Goal: Use online tool/utility: Utilize a website feature to perform a specific function

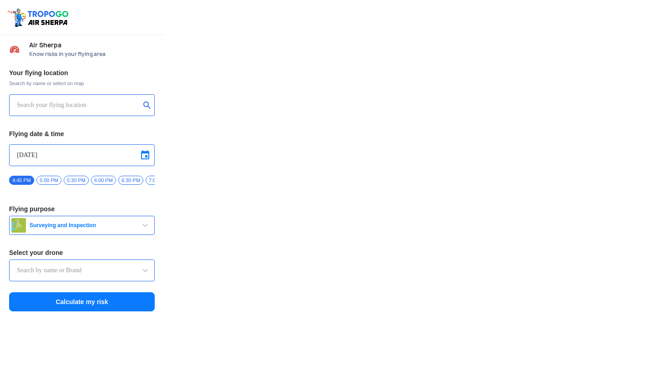
type input "Lookout VTOL_Tactical"
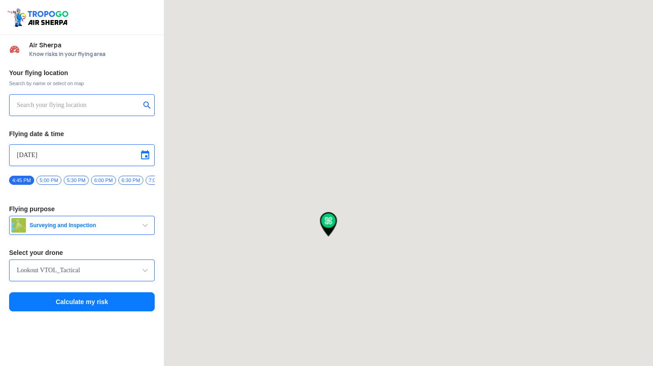
drag, startPoint x: 341, startPoint y: 244, endPoint x: 334, endPoint y: 235, distance: 11.1
click at [334, 235] on img at bounding box center [328, 224] width 17 height 25
drag, startPoint x: 322, startPoint y: 247, endPoint x: 322, endPoint y: 227, distance: 20.0
click at [322, 227] on div at bounding box center [408, 183] width 489 height 366
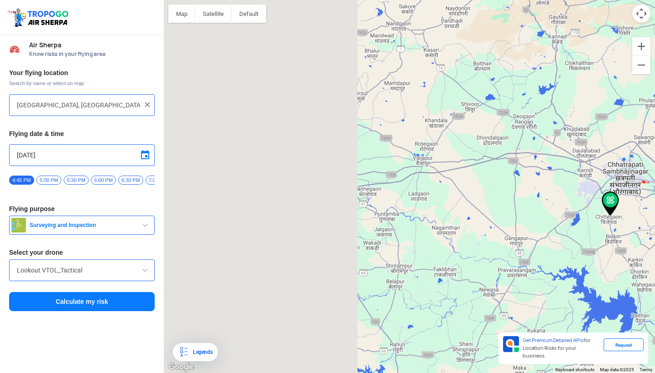
drag, startPoint x: 237, startPoint y: 221, endPoint x: 528, endPoint y: 211, distance: 290.8
click at [528, 211] on div at bounding box center [409, 186] width 491 height 373
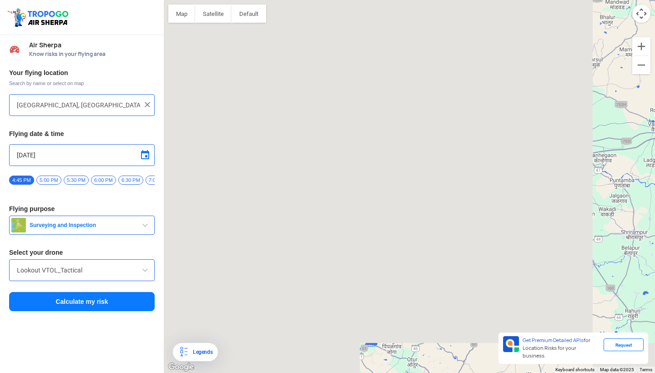
drag, startPoint x: 348, startPoint y: 229, endPoint x: 586, endPoint y: 196, distance: 240.7
click at [586, 196] on div at bounding box center [409, 186] width 491 height 373
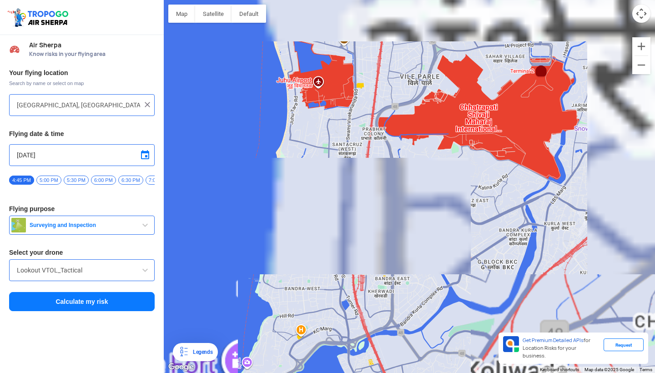
drag, startPoint x: 400, startPoint y: 100, endPoint x: 379, endPoint y: 242, distance: 143.8
click at [379, 242] on div at bounding box center [409, 186] width 491 height 373
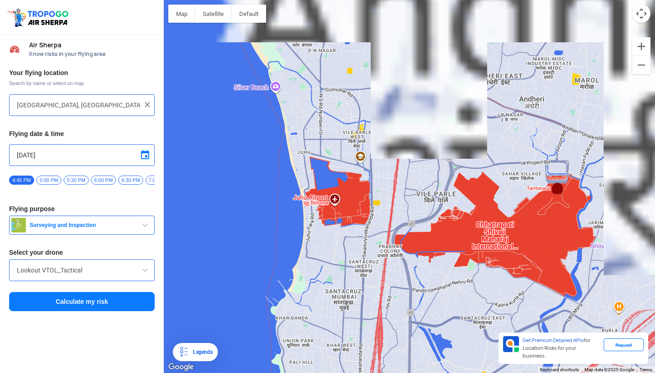
drag, startPoint x: 342, startPoint y: 121, endPoint x: 360, endPoint y: 220, distance: 99.7
click at [360, 220] on div at bounding box center [409, 186] width 491 height 373
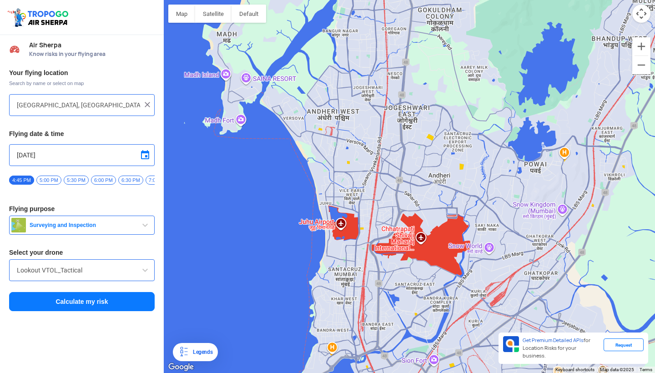
drag, startPoint x: 299, startPoint y: 98, endPoint x: 332, endPoint y: 136, distance: 50.0
click at [332, 136] on div at bounding box center [409, 186] width 491 height 373
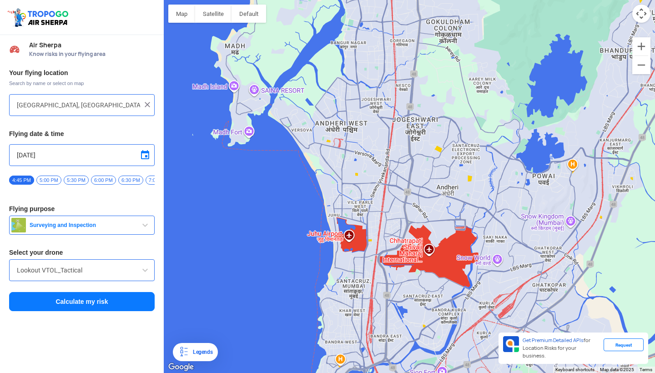
click at [342, 145] on div at bounding box center [409, 186] width 491 height 373
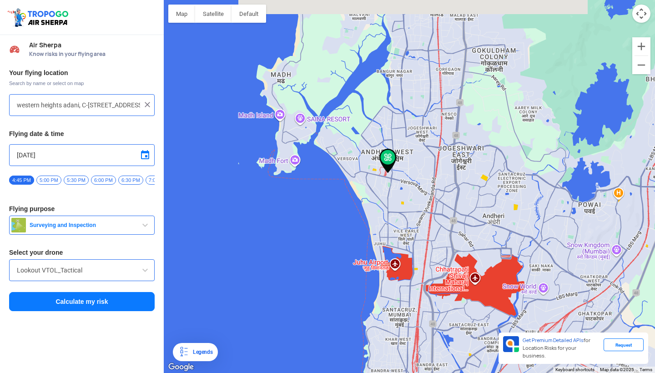
click at [358, 163] on div at bounding box center [409, 186] width 491 height 373
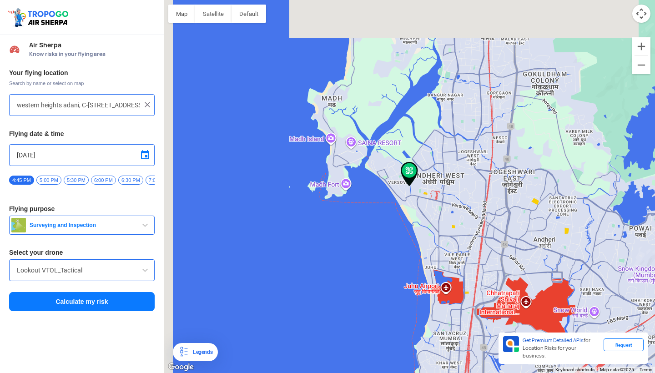
click at [434, 232] on div at bounding box center [409, 186] width 491 height 373
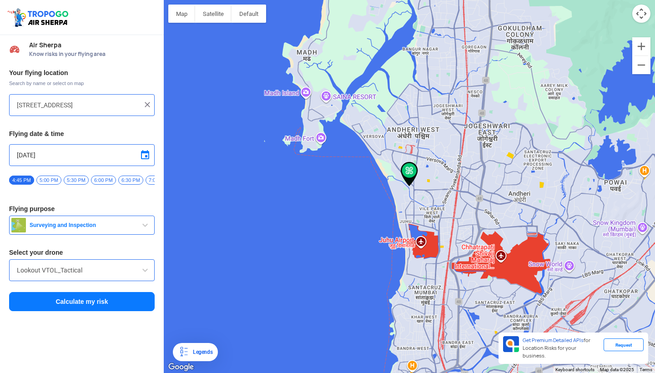
click at [91, 234] on button "Surveying and Inspection" at bounding box center [82, 225] width 146 height 19
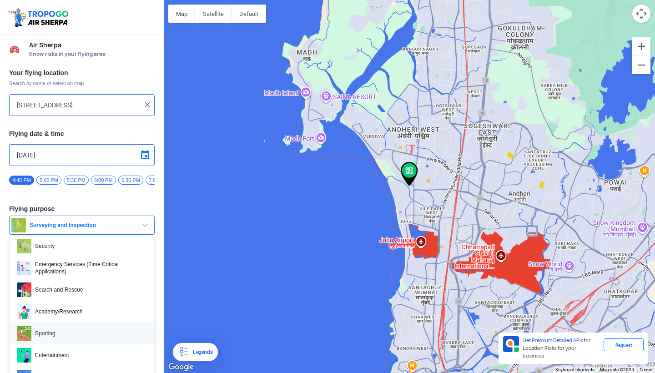
scroll to position [140, 0]
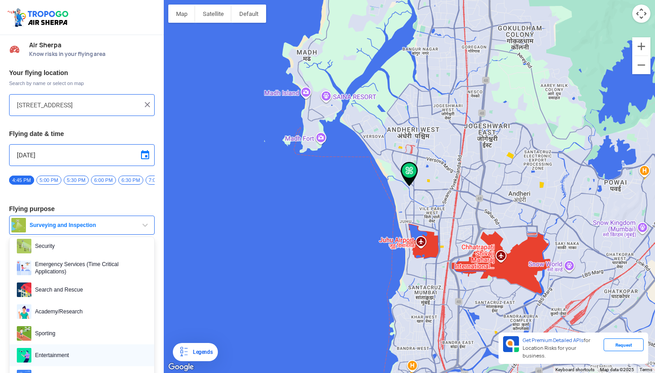
click at [55, 352] on span "Entertainment" at bounding box center [89, 355] width 116 height 15
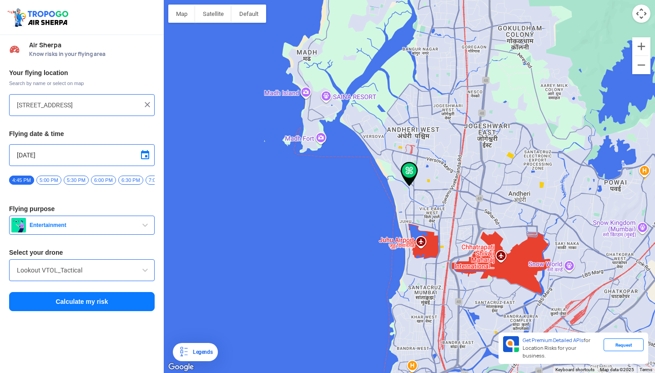
click at [376, 141] on div at bounding box center [409, 186] width 491 height 373
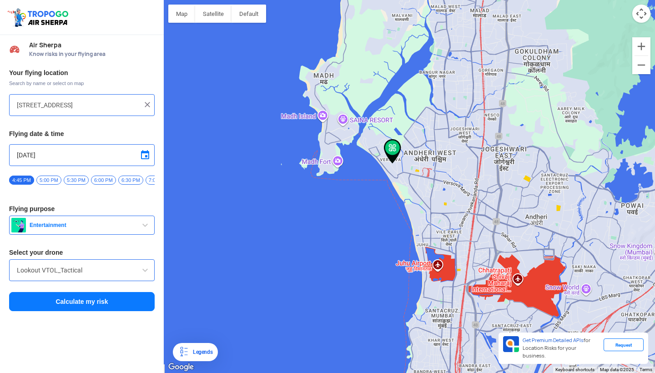
type input "[PERSON_NAME][STREET_ADDRESS][PERSON_NAME]"
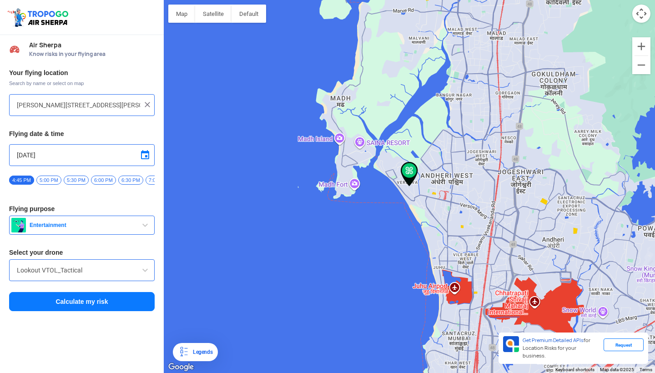
click at [99, 307] on button "Calculate my risk" at bounding box center [82, 301] width 146 height 19
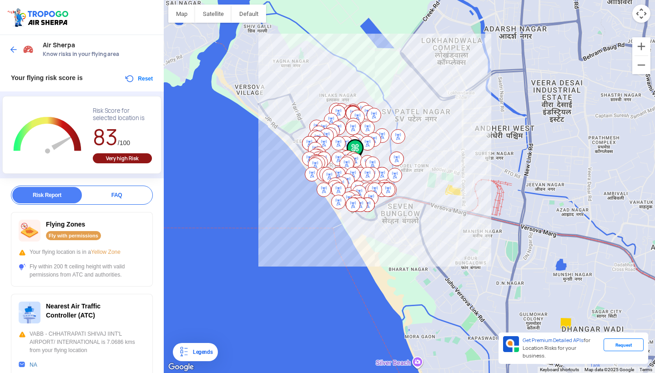
drag, startPoint x: 492, startPoint y: 305, endPoint x: 431, endPoint y: 200, distance: 122.1
click at [431, 199] on div at bounding box center [409, 186] width 491 height 373
drag, startPoint x: 33, startPoint y: 266, endPoint x: 82, endPoint y: 276, distance: 50.1
click at [82, 276] on div "Fly within 200 ft ceiling height with valid permissions from ATC and authoritie…" at bounding box center [82, 270] width 126 height 16
drag, startPoint x: 107, startPoint y: 276, endPoint x: 31, endPoint y: 267, distance: 76.4
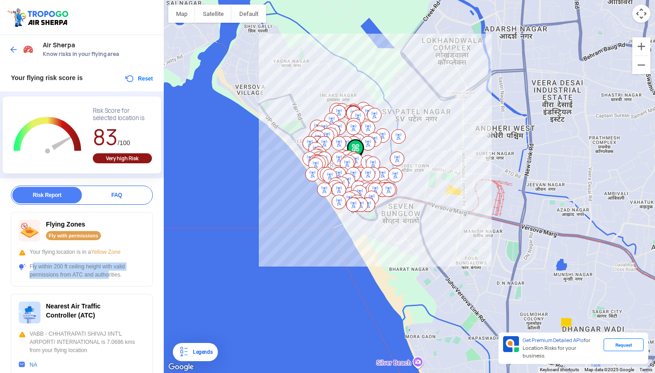
click at [30, 267] on div "Fly within 200 ft ceiling height with valid permissions from ATC and authoritie…" at bounding box center [82, 270] width 126 height 16
click at [31, 267] on div "Fly within 200 ft ceiling height with valid permissions from ATC and authoritie…" at bounding box center [82, 270] width 126 height 16
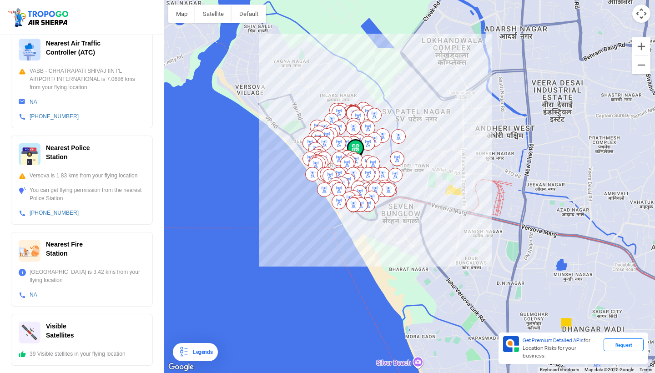
scroll to position [263, 0]
drag, startPoint x: 32, startPoint y: 271, endPoint x: 135, endPoint y: 280, distance: 103.2
click at [135, 280] on div "[GEOGRAPHIC_DATA] is 3.42 kms from your flying location" at bounding box center [82, 276] width 126 height 16
click at [114, 283] on div "[GEOGRAPHIC_DATA] is 3.42 kms from your flying location" at bounding box center [82, 276] width 126 height 16
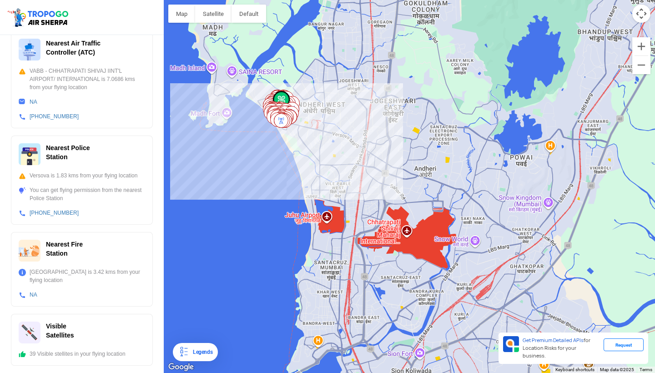
drag, startPoint x: 356, startPoint y: 279, endPoint x: 296, endPoint y: 146, distance: 145.5
click at [296, 146] on div at bounding box center [409, 186] width 491 height 373
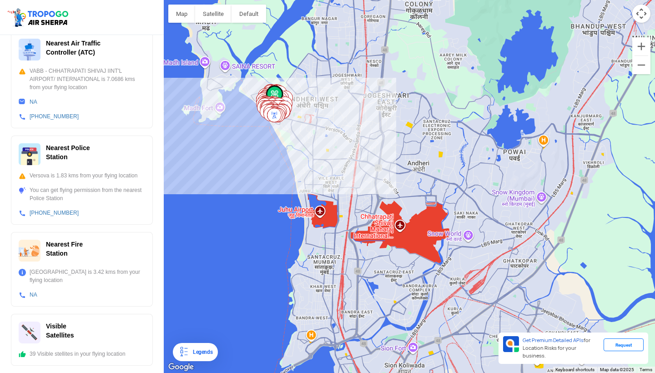
click at [343, 241] on div at bounding box center [409, 186] width 491 height 373
click at [344, 238] on div at bounding box center [409, 186] width 491 height 373
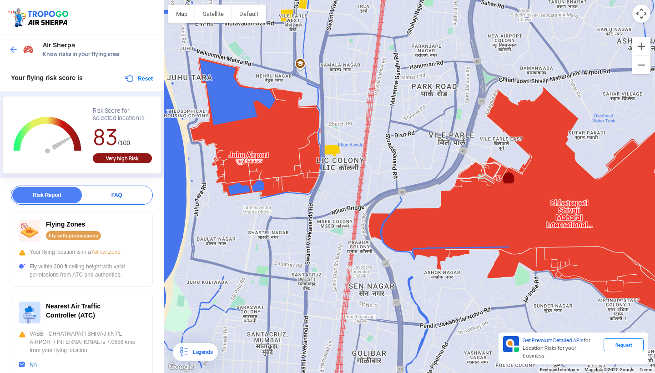
scroll to position [0, 0]
click at [15, 46] on img at bounding box center [13, 49] width 9 height 9
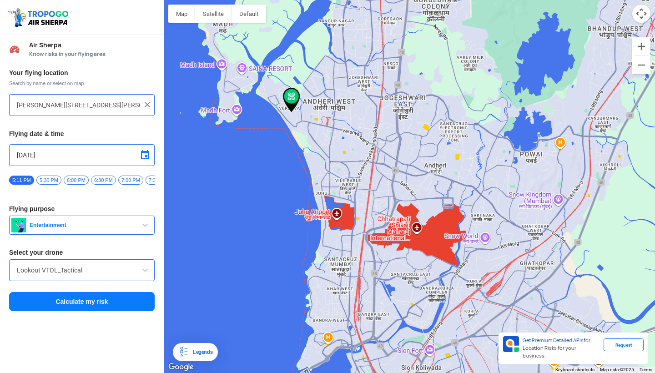
click at [358, 236] on div at bounding box center [409, 186] width 491 height 373
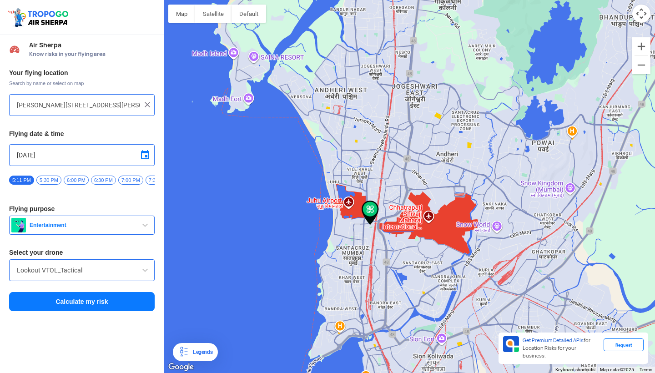
type input "[GEOGRAPHIC_DATA], [GEOGRAPHIC_DATA], [GEOGRAPHIC_DATA] ([GEOGRAPHIC_DATA], [GE…"
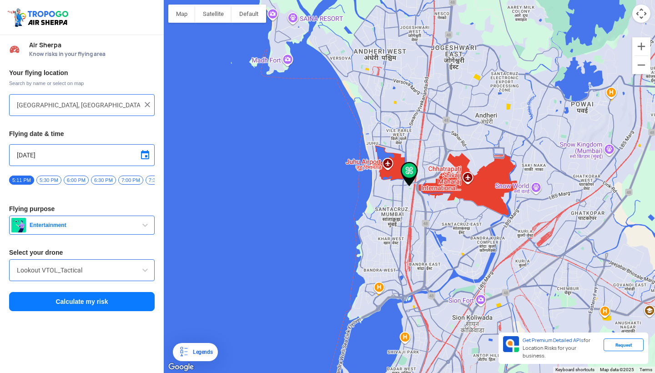
click at [123, 307] on button "Calculate my risk" at bounding box center [82, 301] width 146 height 19
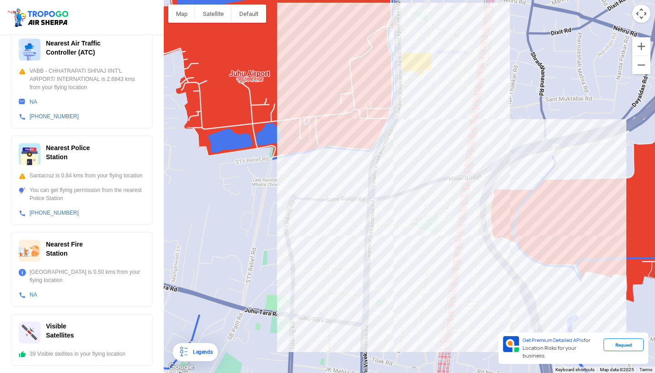
scroll to position [271, 0]
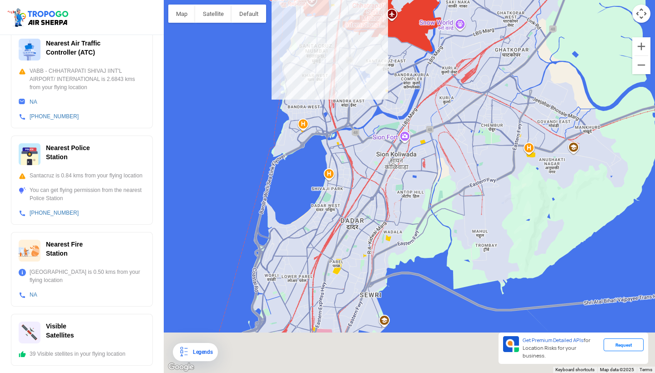
drag, startPoint x: 369, startPoint y: 310, endPoint x: 325, endPoint y: 27, distance: 286.3
click at [325, 27] on div at bounding box center [409, 186] width 491 height 373
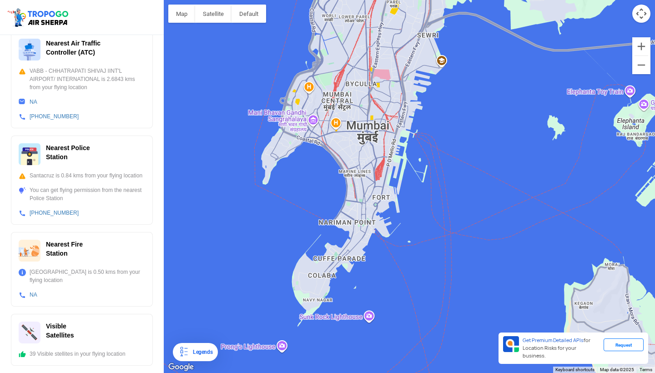
drag, startPoint x: 303, startPoint y: 259, endPoint x: 396, endPoint y: 50, distance: 229.3
click at [396, 50] on div at bounding box center [409, 186] width 491 height 373
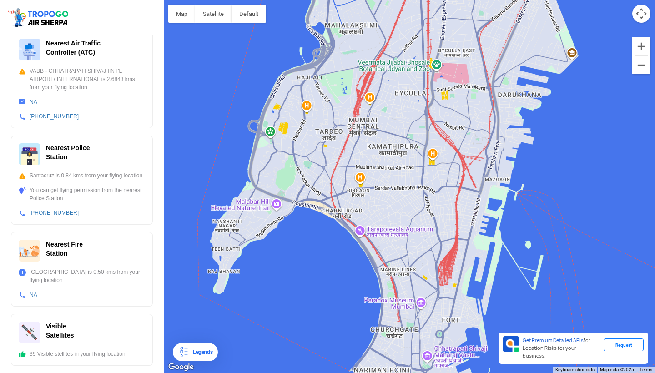
click at [241, 234] on div at bounding box center [409, 186] width 491 height 373
click at [259, 219] on div at bounding box center [409, 186] width 491 height 373
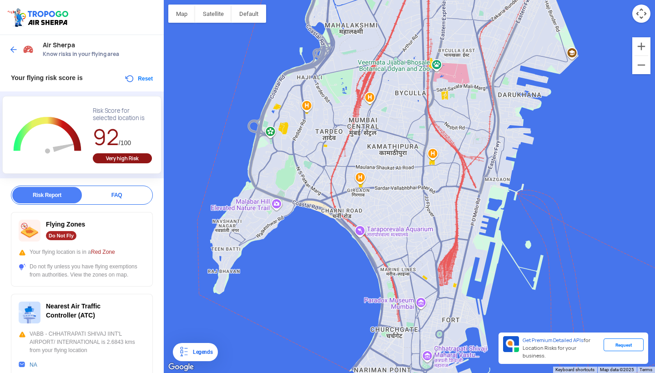
scroll to position [0, 0]
click at [15, 47] on img at bounding box center [13, 49] width 9 height 9
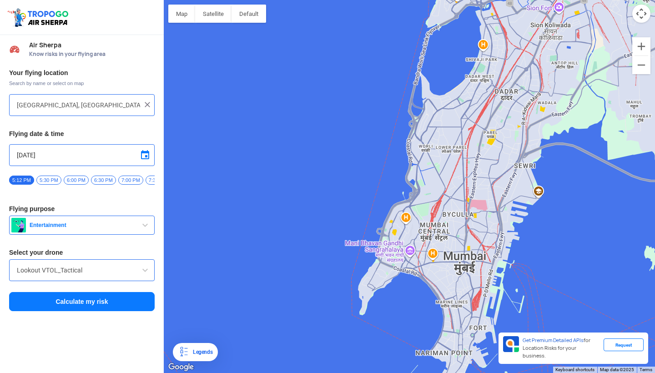
click at [387, 273] on div at bounding box center [409, 186] width 491 height 373
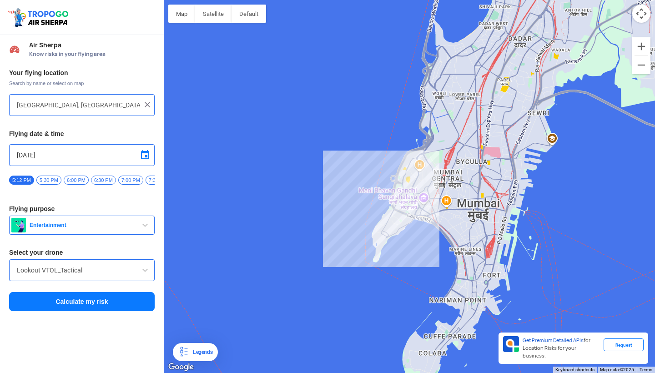
type input "[STREET_ADDRESS][PERSON_NAME]"
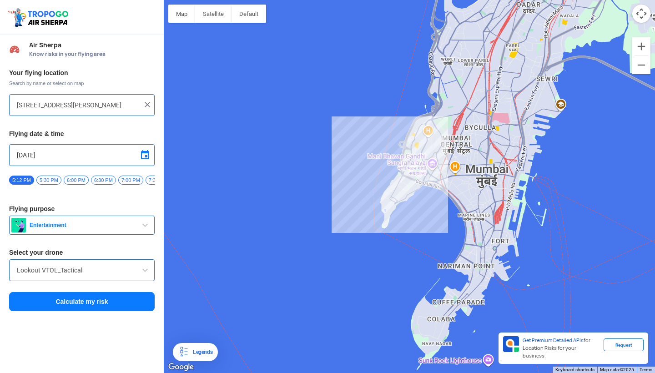
click at [92, 308] on button "Calculate my risk" at bounding box center [82, 301] width 146 height 19
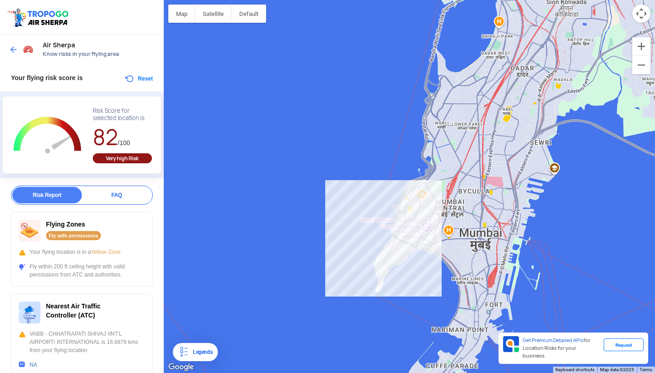
click at [10, 45] on img at bounding box center [13, 49] width 9 height 9
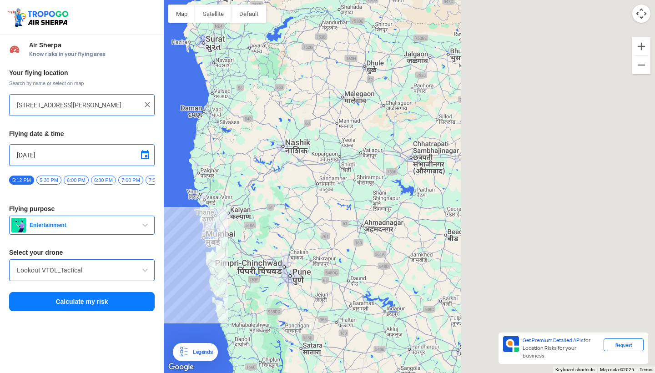
drag, startPoint x: 568, startPoint y: 174, endPoint x: 239, endPoint y: 176, distance: 329.7
click at [239, 176] on div at bounding box center [409, 186] width 491 height 373
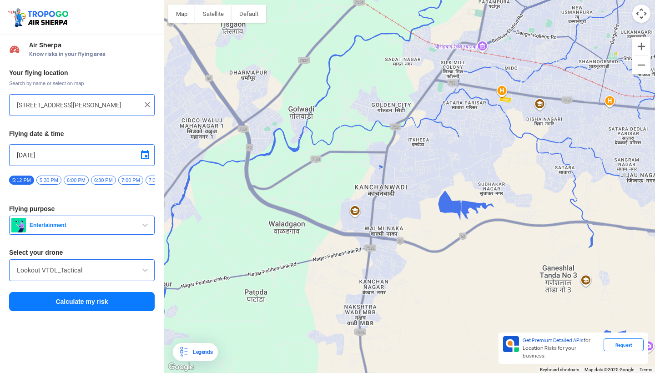
click at [347, 216] on div at bounding box center [409, 186] width 491 height 373
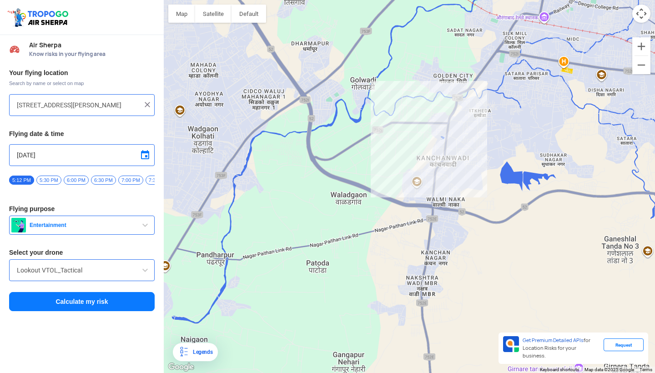
type input "Kanchanwadi, Chhatrapati Sambhajinagar, [GEOGRAPHIC_DATA], [GEOGRAPHIC_DATA] 43…"
click at [105, 296] on button "Calculate my risk" at bounding box center [82, 301] width 146 height 19
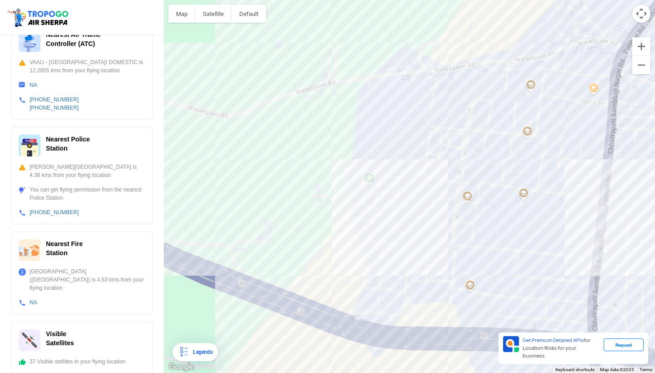
scroll to position [271, 0]
